Goal: Task Accomplishment & Management: Complete application form

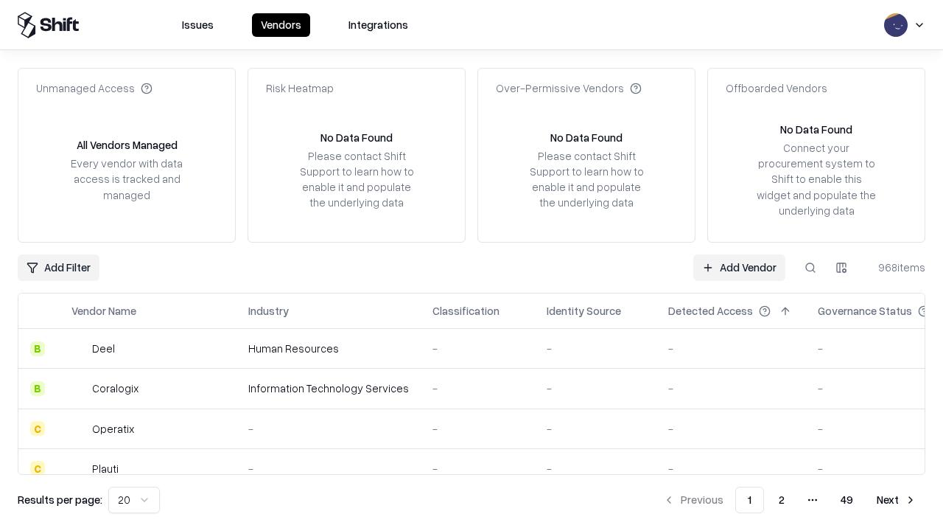
click at [739, 267] on link "Add Vendor" at bounding box center [740, 267] width 92 height 27
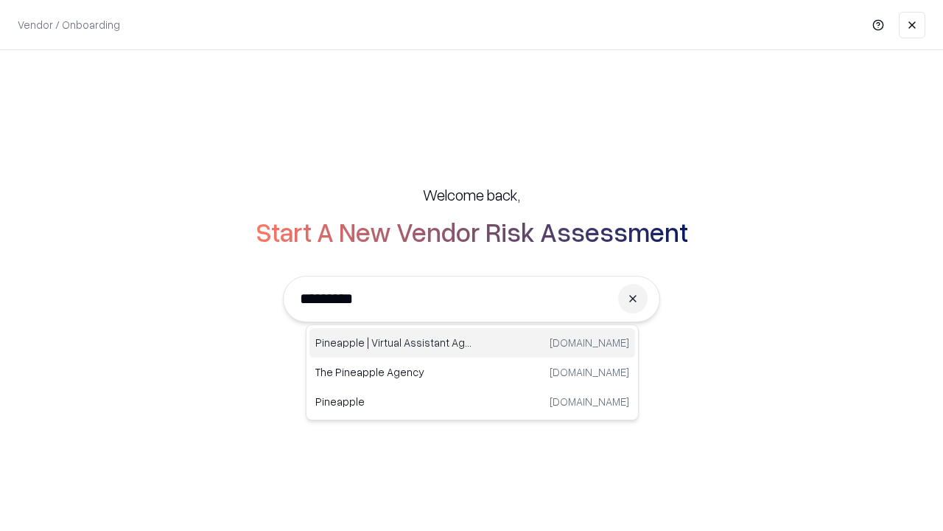
click at [472, 343] on div "Pineapple | Virtual Assistant Agency [DOMAIN_NAME]" at bounding box center [473, 342] width 326 height 29
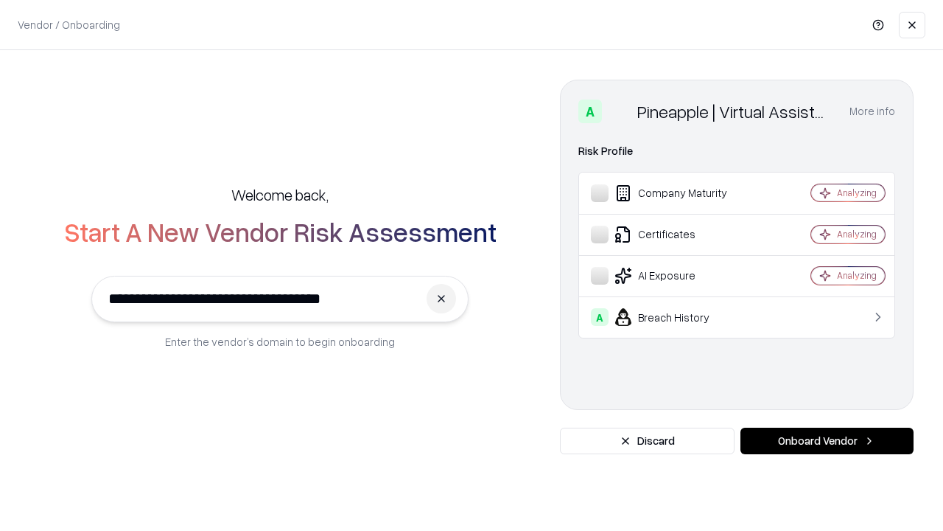
type input "**********"
click at [827, 441] on button "Onboard Vendor" at bounding box center [827, 440] width 173 height 27
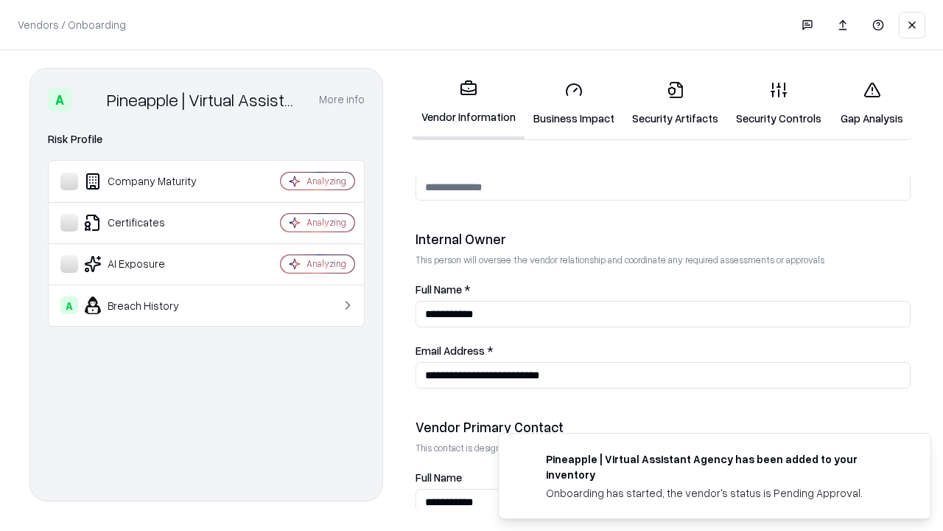
scroll to position [764, 0]
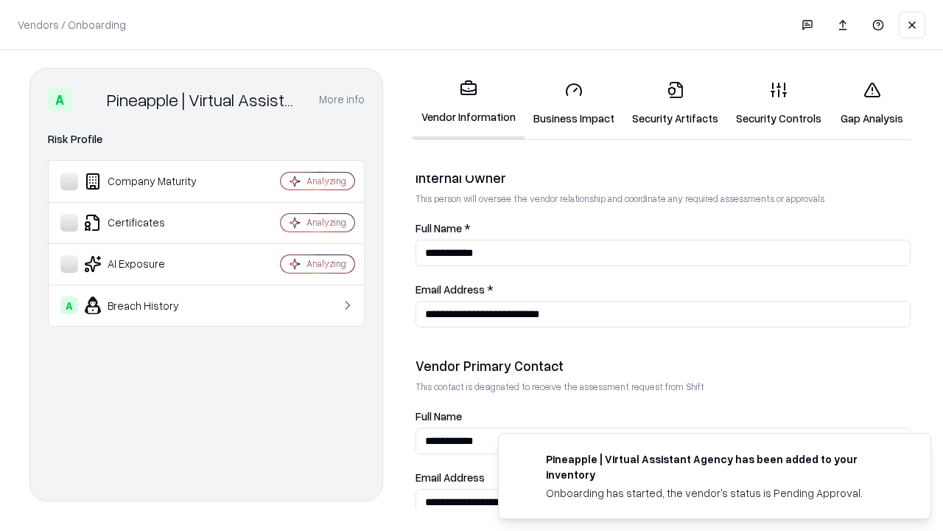
click at [574, 103] on link "Business Impact" at bounding box center [574, 103] width 99 height 69
click at [675, 103] on link "Security Artifacts" at bounding box center [676, 103] width 104 height 69
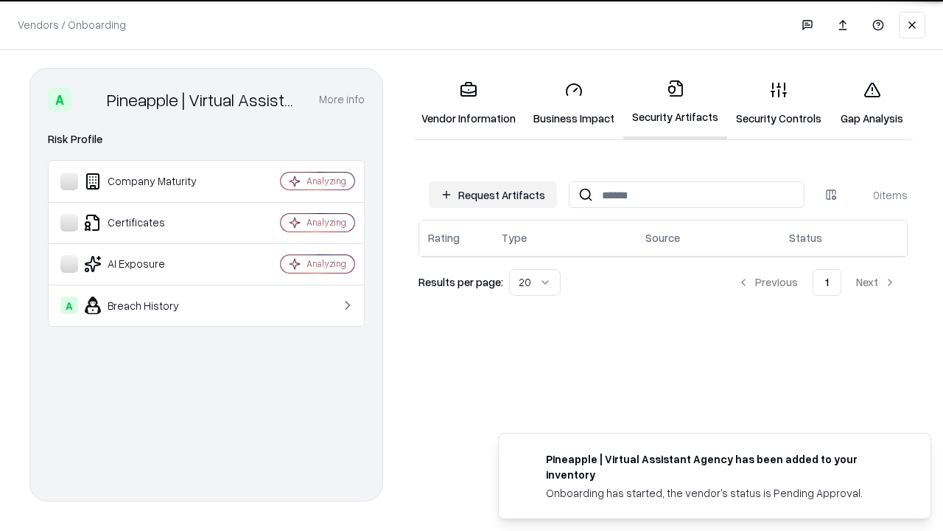
click at [493, 194] on button "Request Artifacts" at bounding box center [493, 194] width 128 height 27
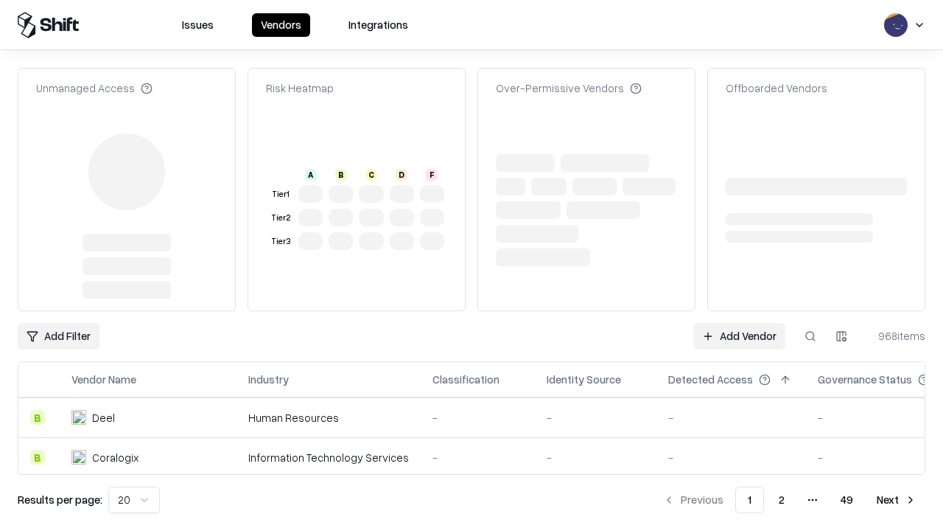
click at [739, 323] on link "Add Vendor" at bounding box center [740, 336] width 92 height 27
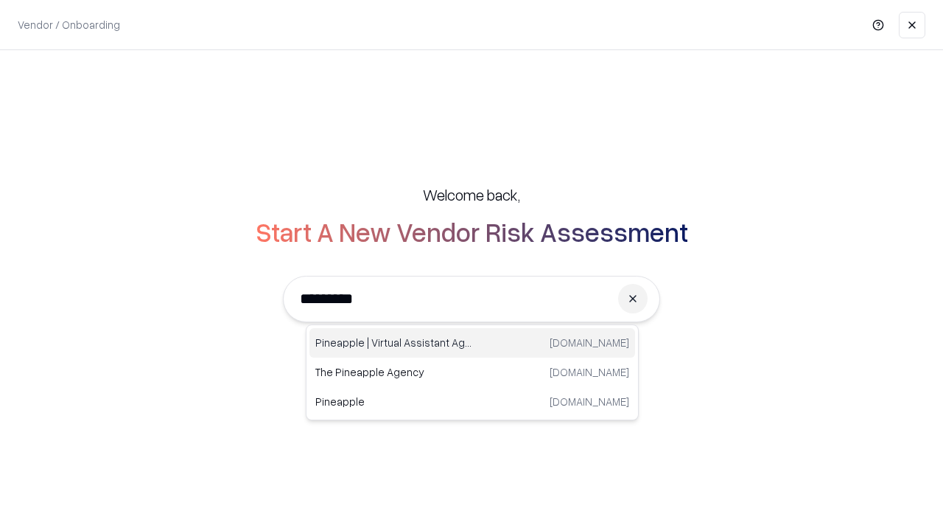
click at [472, 343] on div "Pineapple | Virtual Assistant Agency [DOMAIN_NAME]" at bounding box center [473, 342] width 326 height 29
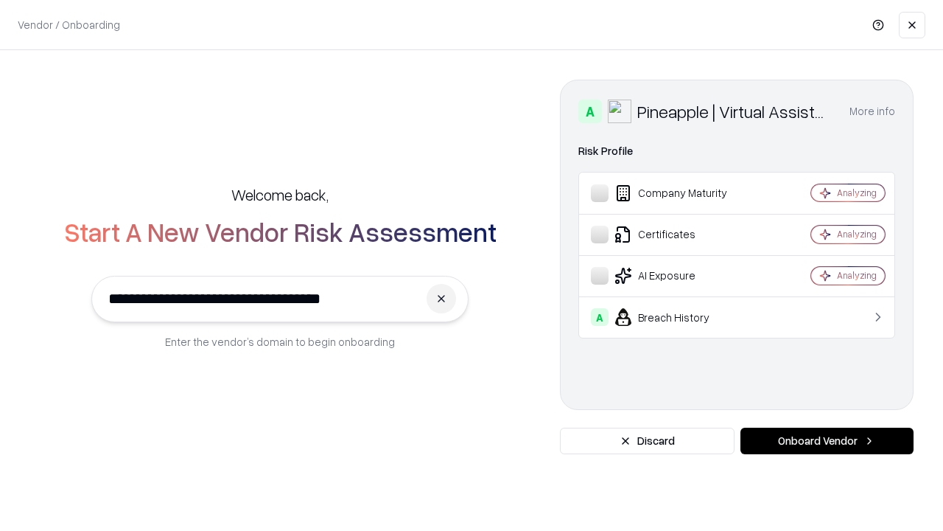
type input "**********"
click at [827, 441] on button "Onboard Vendor" at bounding box center [827, 440] width 173 height 27
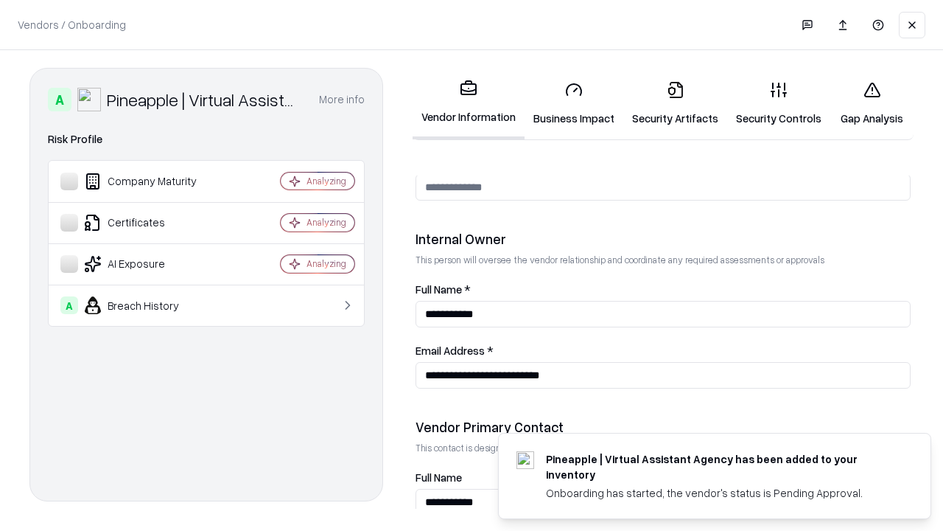
scroll to position [764, 0]
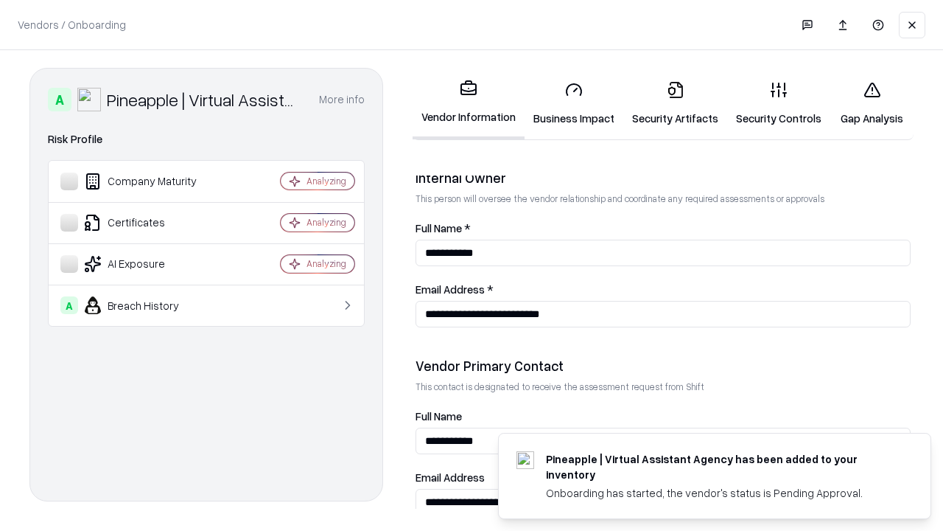
click at [872, 103] on link "Gap Analysis" at bounding box center [872, 103] width 83 height 69
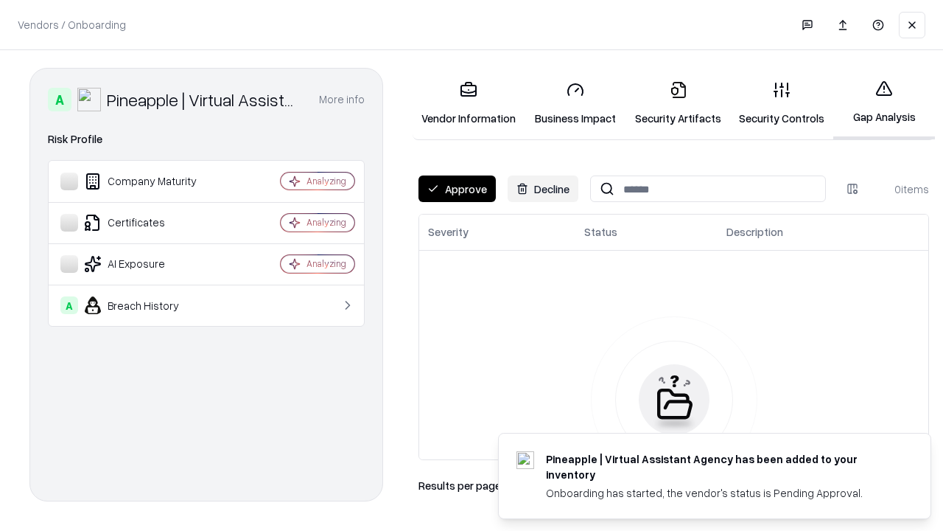
click at [457, 189] on button "Approve" at bounding box center [457, 188] width 77 height 27
